Goal: Information Seeking & Learning: Learn about a topic

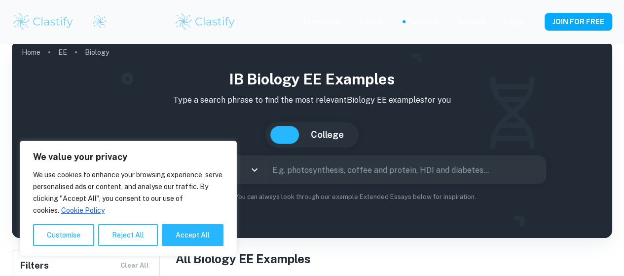
scroll to position [3, 0]
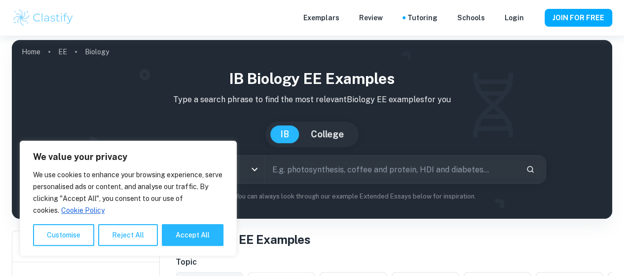
click at [181, 238] on button "Accept All" at bounding box center [193, 235] width 62 height 22
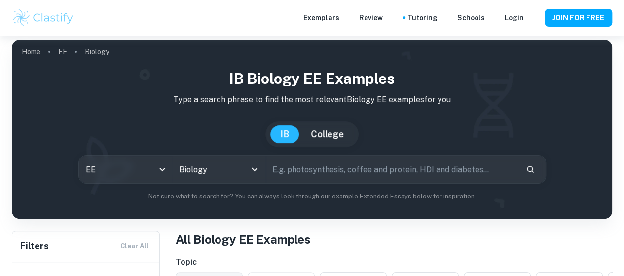
type input "Biology"
checkbox input "true"
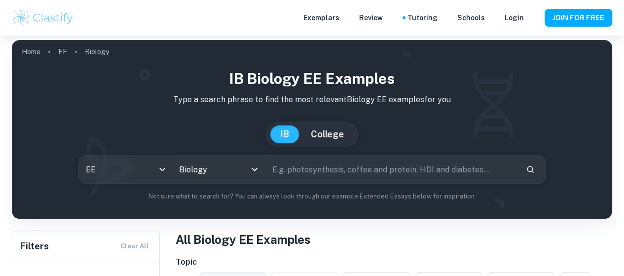
checkbox input "true"
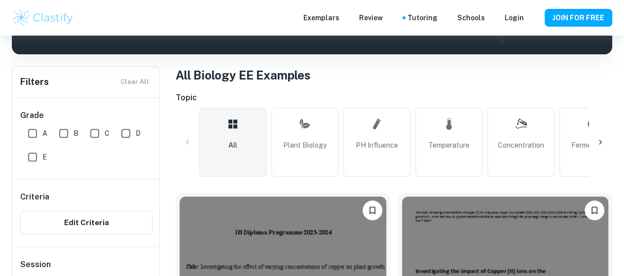
scroll to position [167, 0]
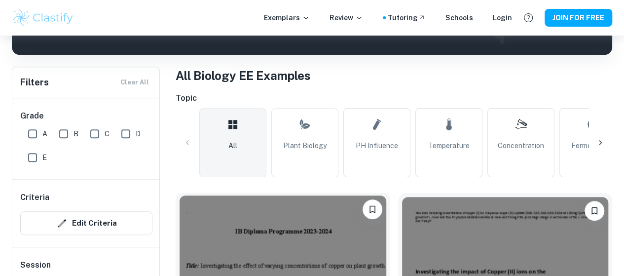
click at [185, 236] on img at bounding box center [283, 272] width 207 height 155
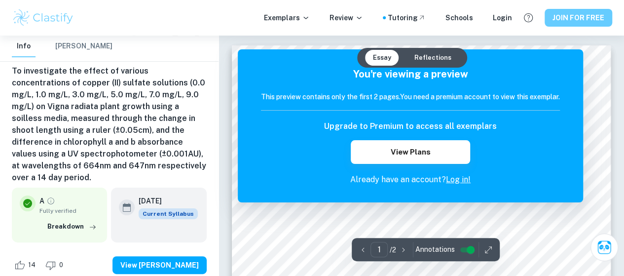
click at [571, 15] on button "JOIN FOR FREE" at bounding box center [578, 18] width 68 height 18
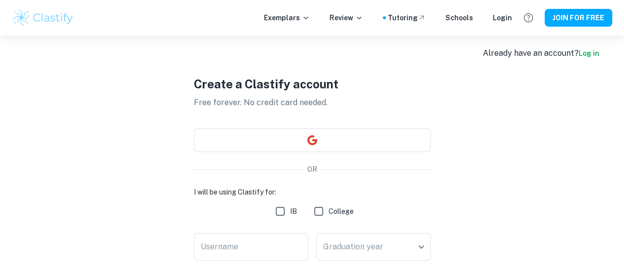
scroll to position [6, 0]
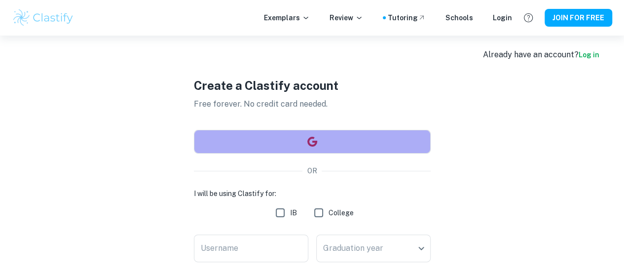
click at [351, 137] on button "button" at bounding box center [312, 142] width 237 height 24
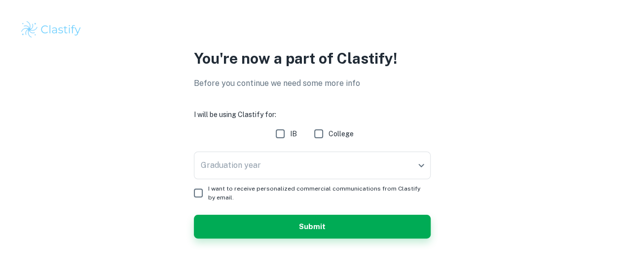
click at [288, 136] on input "IB" at bounding box center [280, 134] width 20 height 20
checkbox input "true"
click at [271, 172] on body "We value your privacy We use cookies to enhance your browsing experience, serve…" at bounding box center [312, 138] width 624 height 276
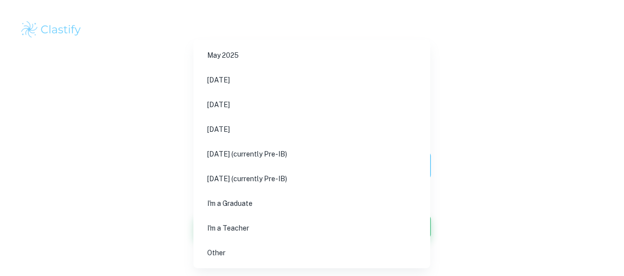
click at [327, 147] on li "[DATE] (currently Pre-IB)" at bounding box center [311, 154] width 229 height 23
type input "M27"
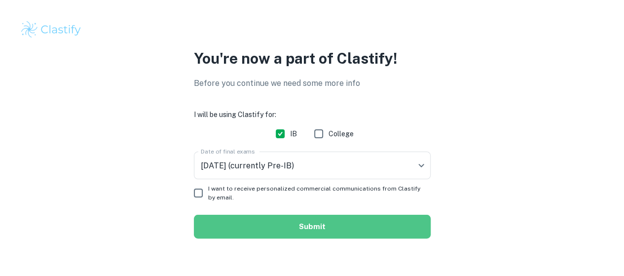
click at [221, 227] on button "Submit" at bounding box center [312, 227] width 237 height 24
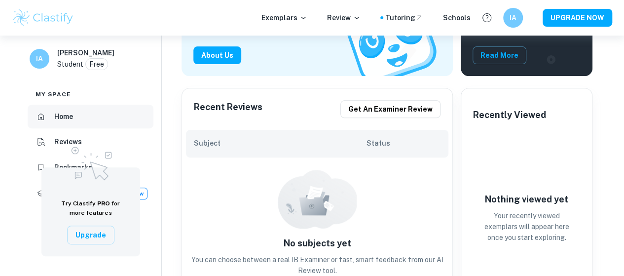
scroll to position [144, 0]
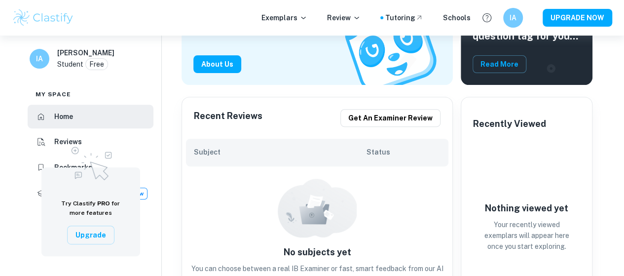
click at [76, 145] on img at bounding box center [90, 162] width 49 height 42
click at [215, 154] on h6 "Subject" at bounding box center [280, 151] width 173 height 11
click at [296, 20] on p "Exemplars" at bounding box center [284, 17] width 46 height 11
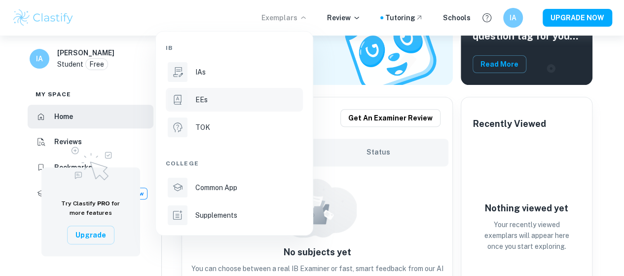
click at [200, 100] on p "EEs" at bounding box center [201, 99] width 12 height 11
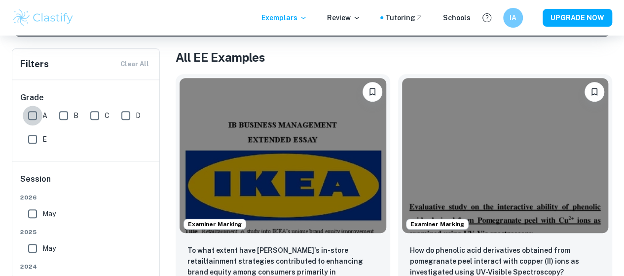
click at [36, 116] on input "A" at bounding box center [33, 116] width 20 height 20
checkbox input "true"
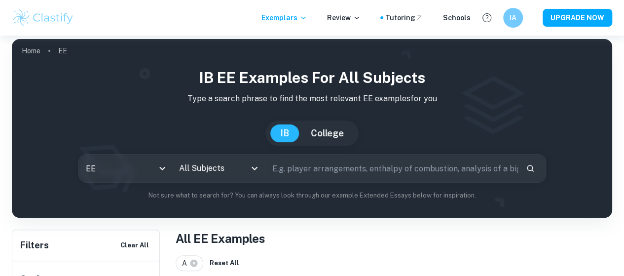
scroll to position [4, 0]
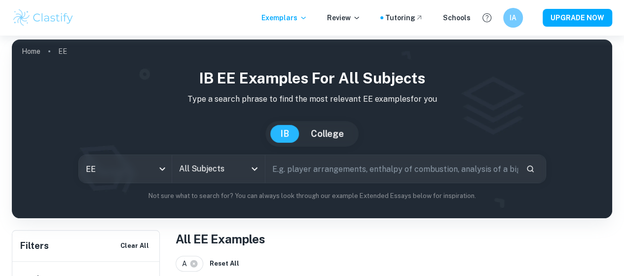
click at [307, 174] on input "text" at bounding box center [391, 169] width 252 height 28
click at [259, 172] on icon "Open" at bounding box center [255, 169] width 12 height 12
type input "biolo"
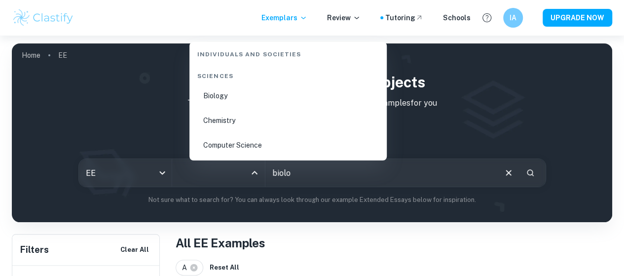
scroll to position [1445, 0]
click at [217, 99] on li "Biology" at bounding box center [287, 94] width 189 height 23
type input "Biology"
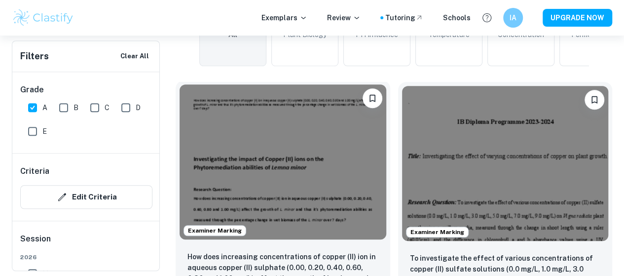
scroll to position [307, 0]
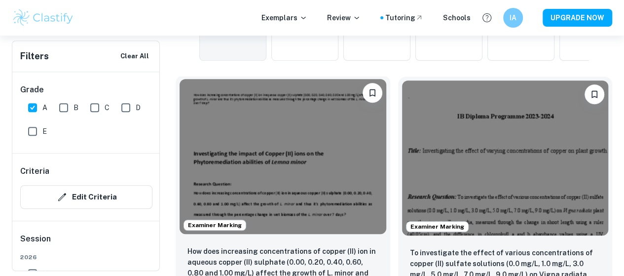
click at [252, 133] on img at bounding box center [283, 156] width 207 height 155
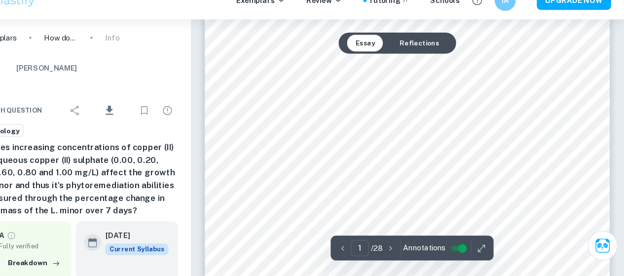
scroll to position [72, 0]
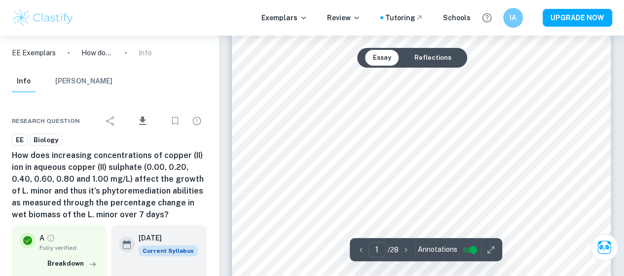
click at [403, 252] on icon "button" at bounding box center [406, 250] width 10 height 10
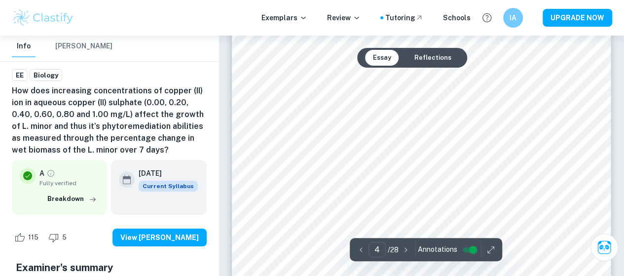
scroll to position [1807, 0]
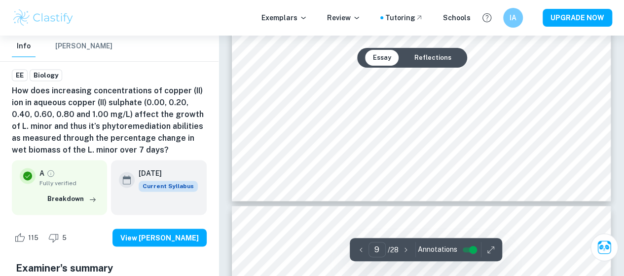
type input "10"
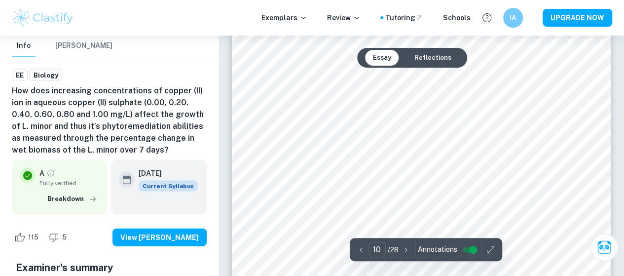
scroll to position [4706, 0]
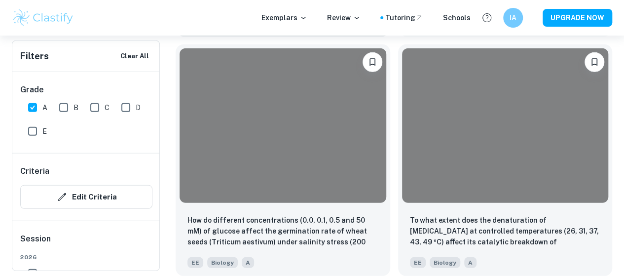
scroll to position [307, 0]
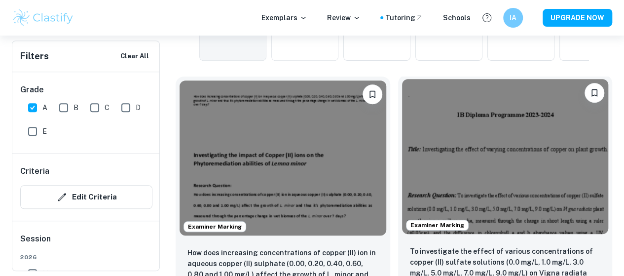
click at [402, 139] on img at bounding box center [505, 156] width 207 height 155
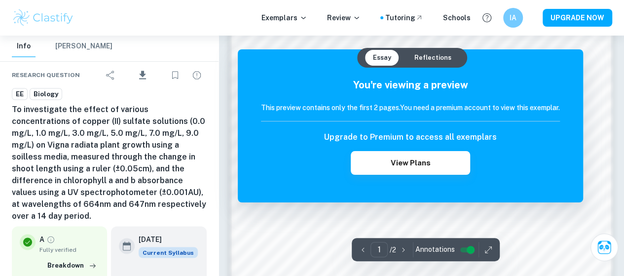
scroll to position [689, 0]
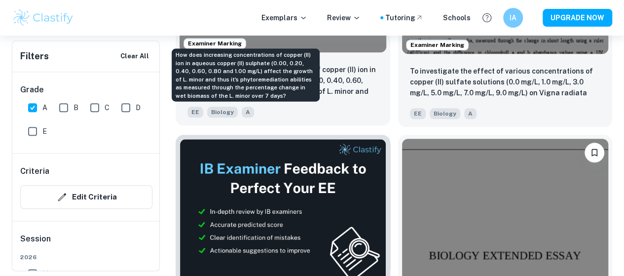
scroll to position [490, 0]
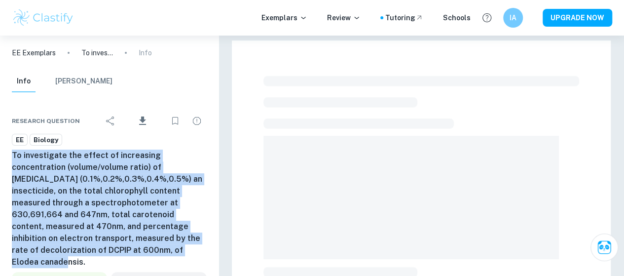
copy h6 "To investigate the effect of increasing concentration (volume/volume ratio) of …"
drag, startPoint x: 11, startPoint y: 158, endPoint x: 134, endPoint y: -60, distance: 250.4
click at [134, 0] on html "We value your privacy We use cookies to enhance your browsing experience, serve…" at bounding box center [312, 138] width 624 height 276
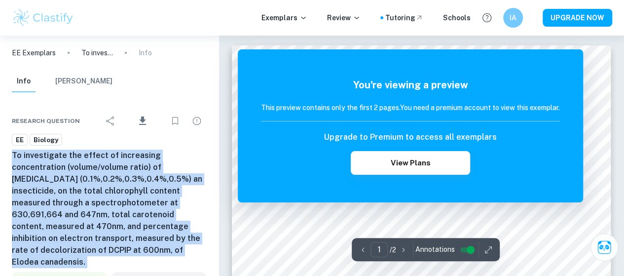
click at [92, 174] on h6 "To investigate the effect of increasing concentration (volume/volume ratio) of …" at bounding box center [109, 208] width 195 height 118
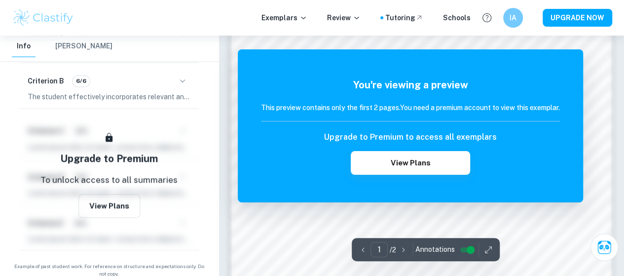
scroll to position [913, 0]
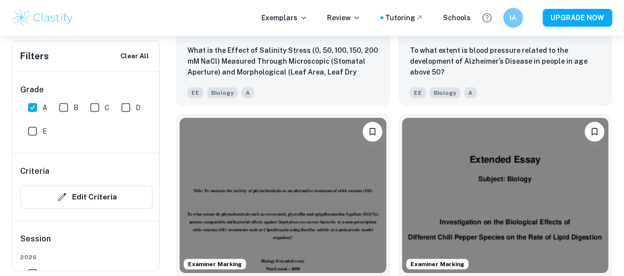
scroll to position [1467, 0]
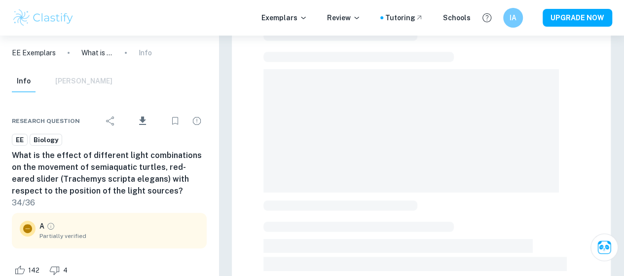
scroll to position [67, 0]
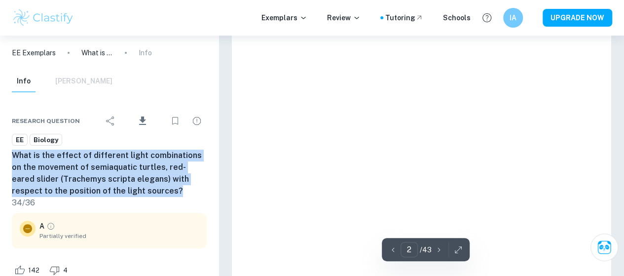
drag, startPoint x: 131, startPoint y: 192, endPoint x: 11, endPoint y: 159, distance: 124.8
click at [11, 159] on div "Research question Download EE Biology What is the effect of different light com…" at bounding box center [109, 251] width 218 height 310
copy h6 "What is the effect of different light combinations on the movement of semiaquat…"
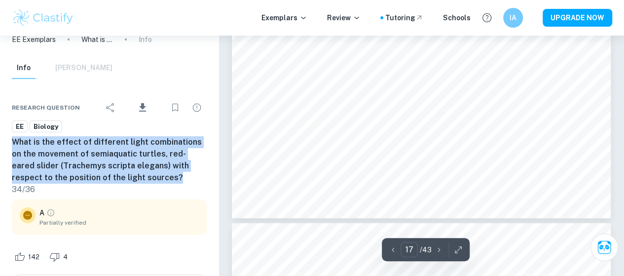
scroll to position [9259, 0]
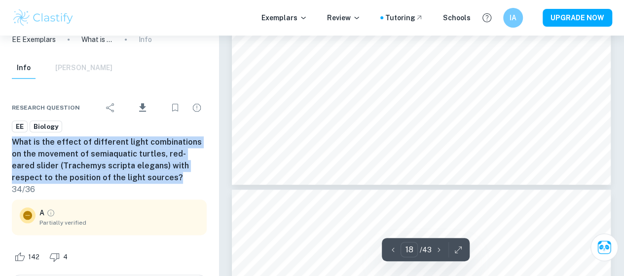
type input "19"
